Goal: Task Accomplishment & Management: Use online tool/utility

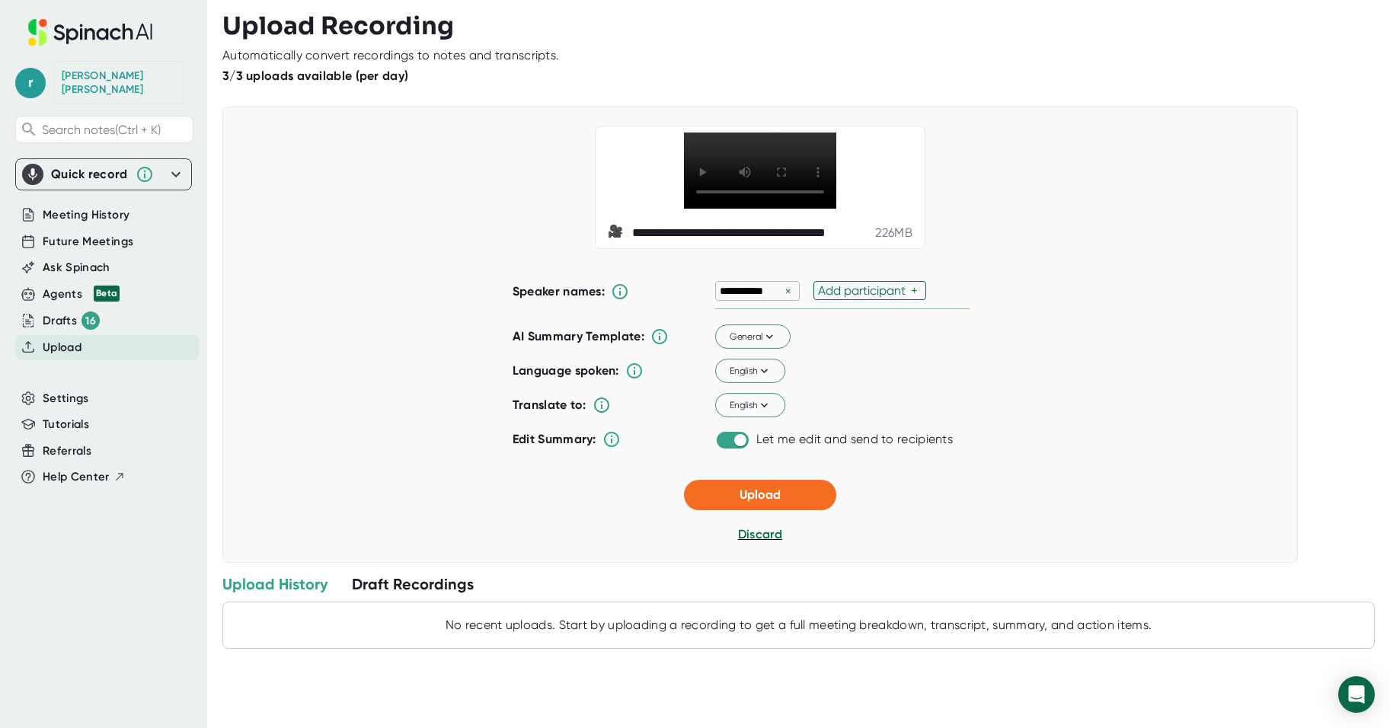
click at [884, 298] on div "Add participant" at bounding box center [864, 290] width 93 height 14
type input "[PERSON_NAME]"
click at [757, 502] on span "Upload" at bounding box center [760, 494] width 41 height 14
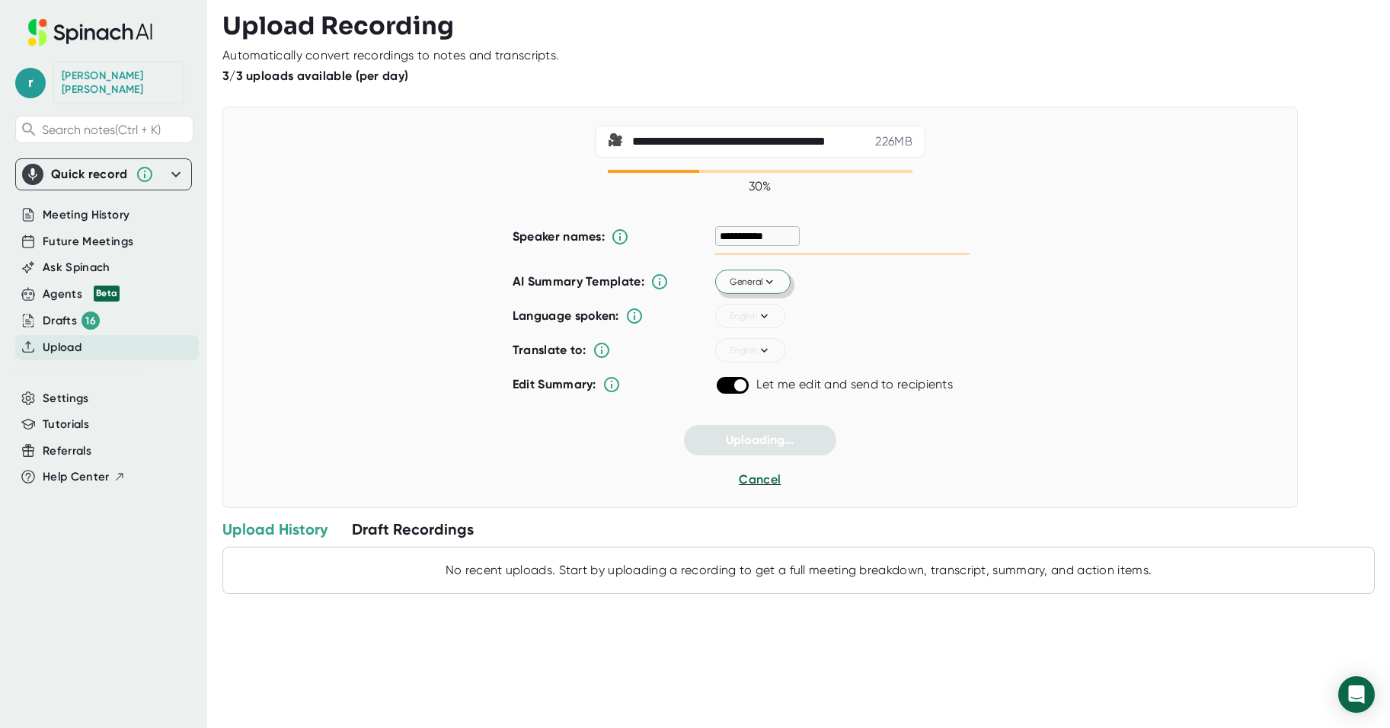
click at [755, 277] on span "General" at bounding box center [753, 282] width 47 height 14
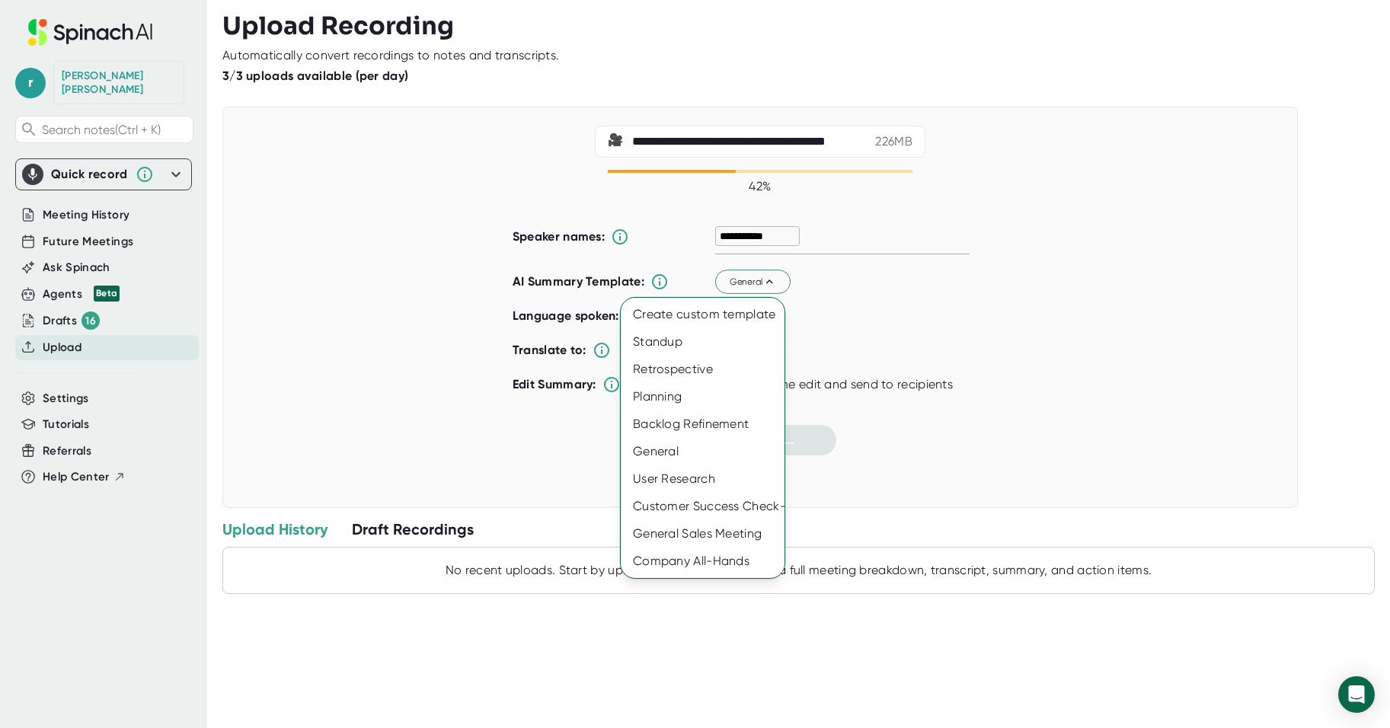
click at [1024, 286] on div at bounding box center [695, 364] width 1390 height 728
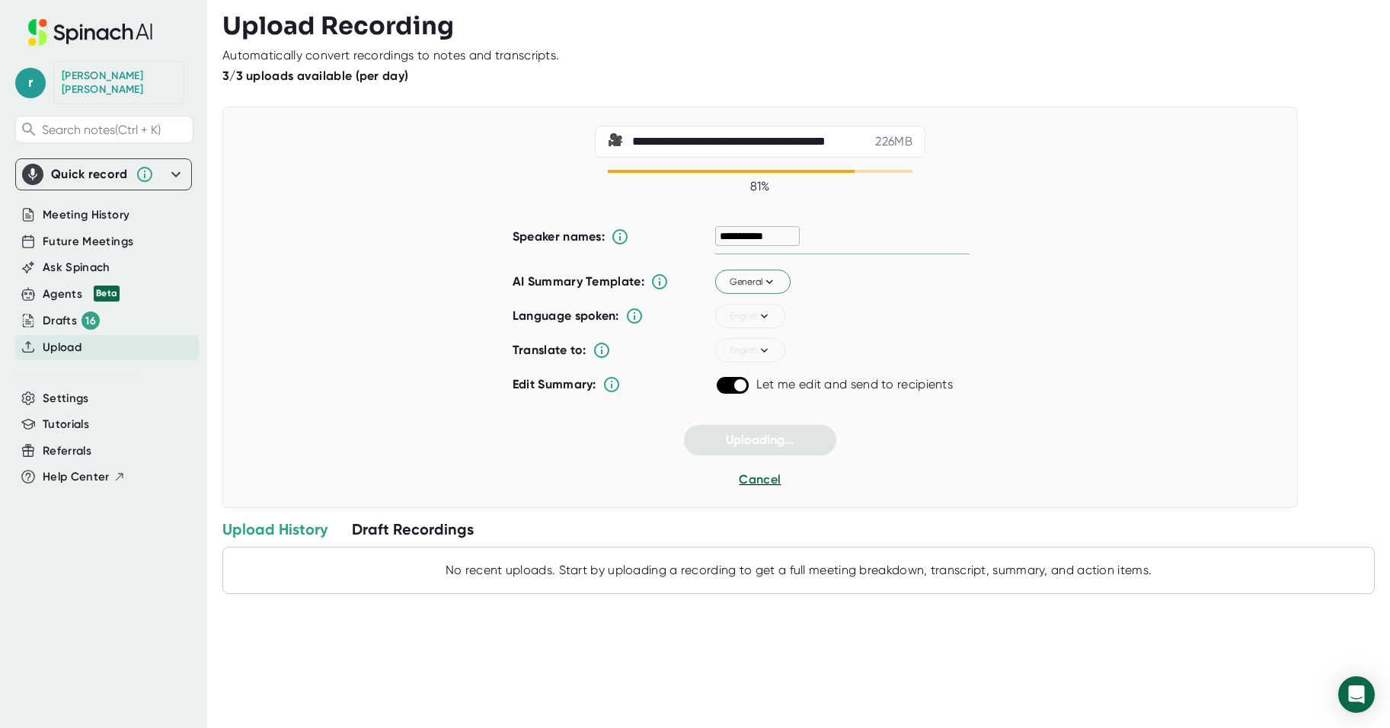
click at [852, 239] on div "**********" at bounding box center [842, 237] width 254 height 36
